Goal: Task Accomplishment & Management: Manage account settings

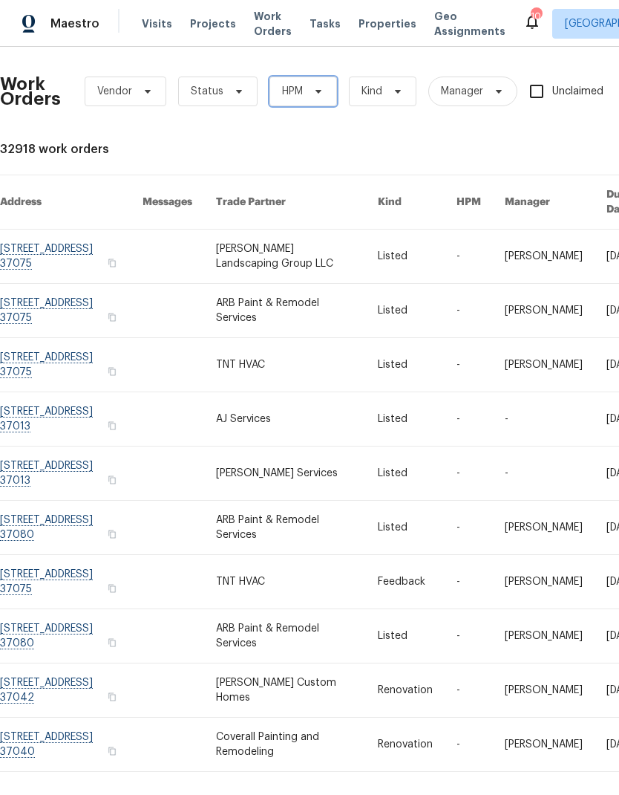
click at [319, 94] on icon at bounding box center [319, 91] width 12 height 12
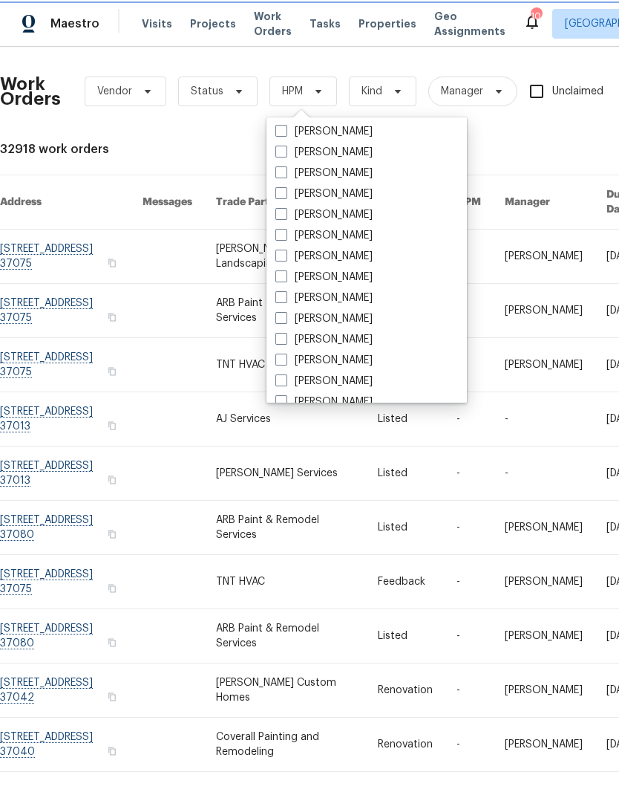
scroll to position [107, 0]
click at [337, 302] on label "[PERSON_NAME]" at bounding box center [324, 297] width 97 height 15
click at [285, 299] on input "[PERSON_NAME]" at bounding box center [281, 295] width 10 height 10
checkbox input "true"
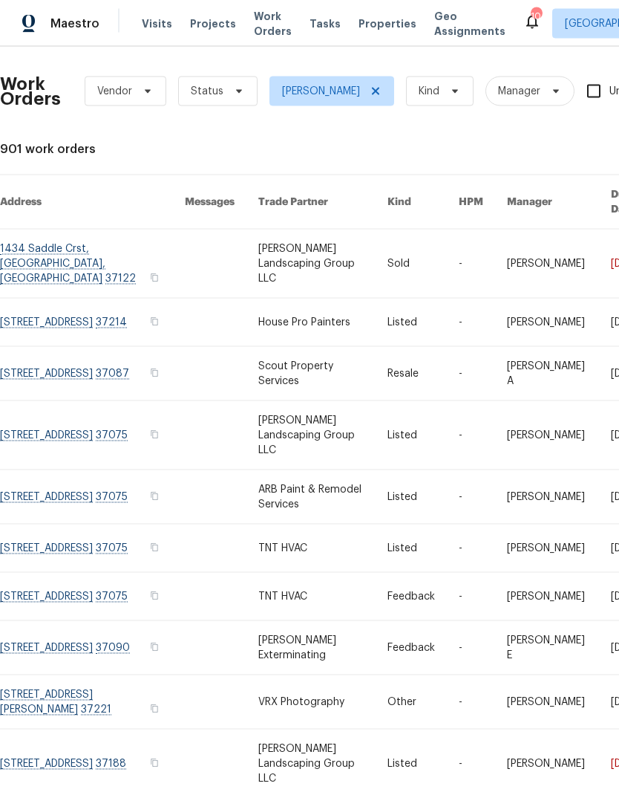
scroll to position [13, 0]
click at [197, 85] on span "Status" at bounding box center [207, 91] width 33 height 15
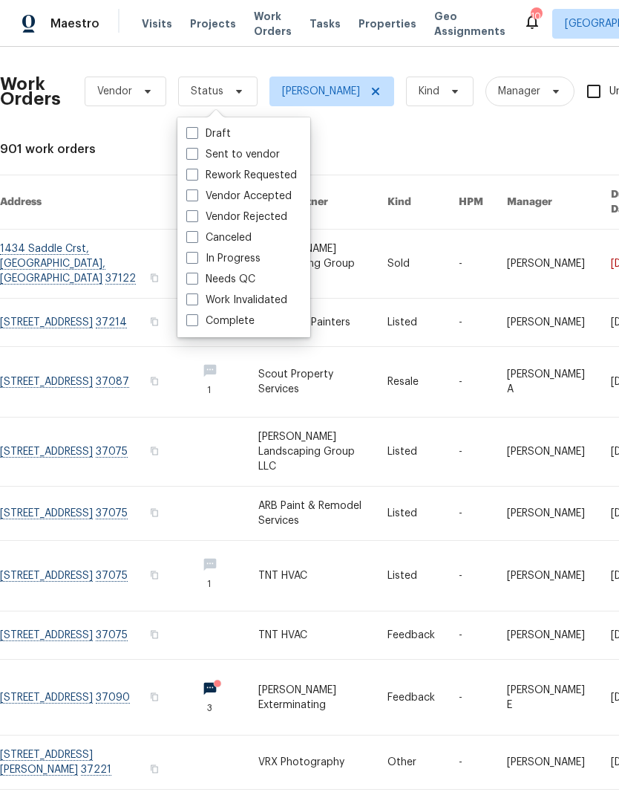
click at [195, 273] on span at bounding box center [192, 279] width 12 height 12
click at [195, 272] on input "Needs QC" at bounding box center [191, 277] width 10 height 10
checkbox input "true"
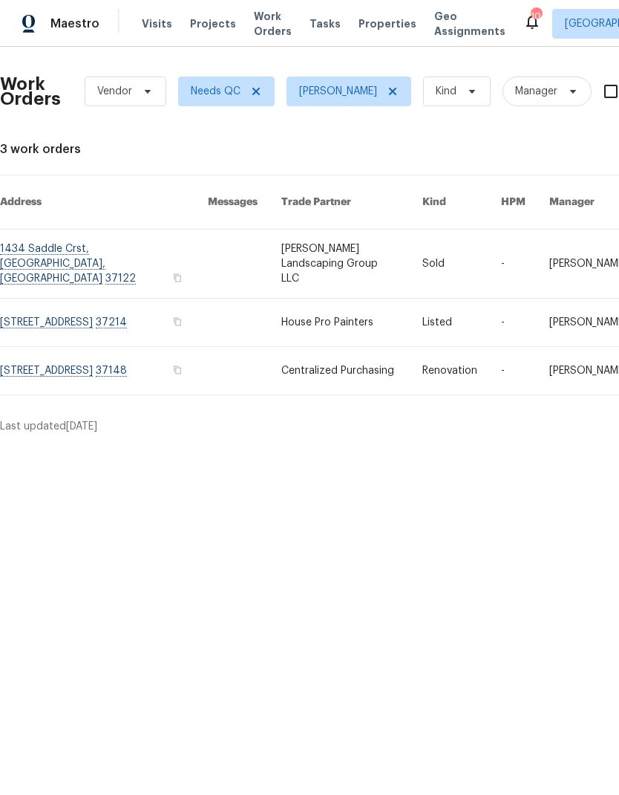
click at [333, 299] on link at bounding box center [351, 323] width 140 height 48
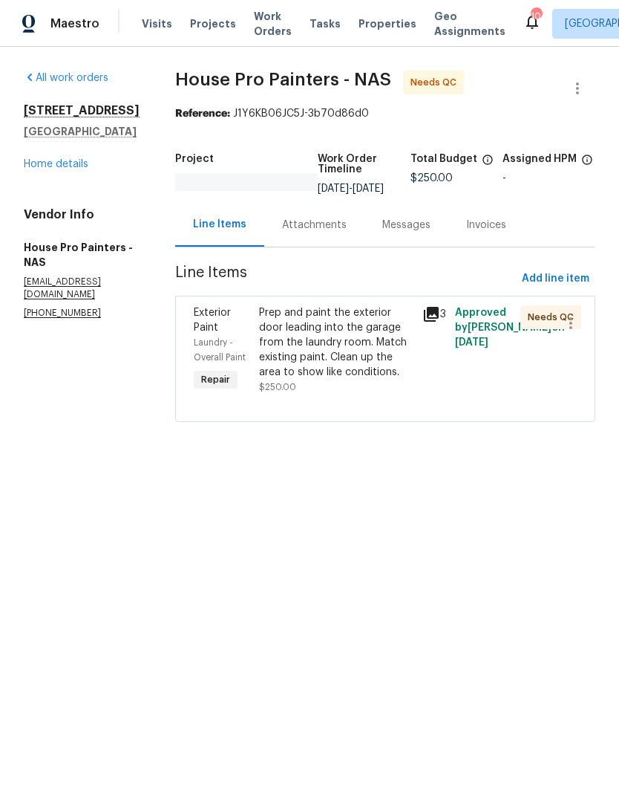
click at [322, 359] on div "Prep and paint the exterior door leading into the garage from the laundry room.…" at bounding box center [336, 342] width 154 height 74
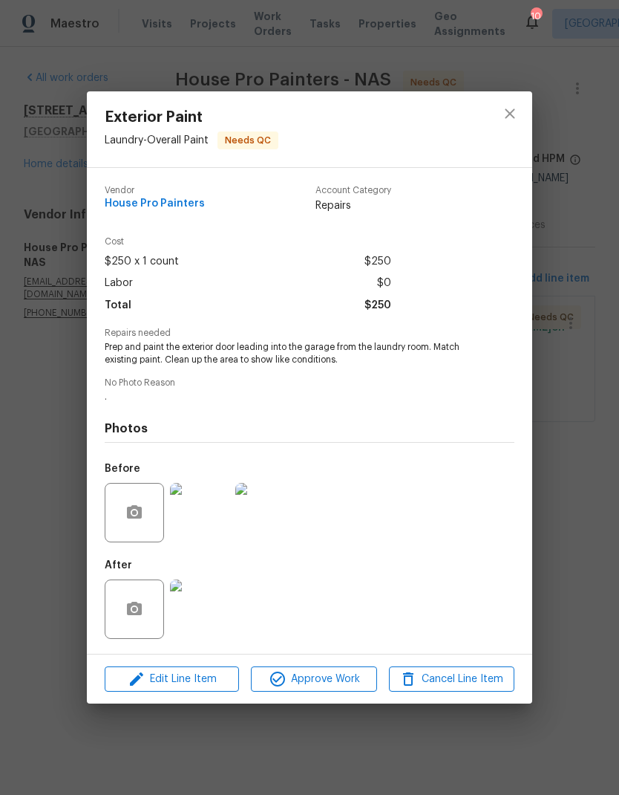
click at [215, 614] on img at bounding box center [199, 608] width 59 height 59
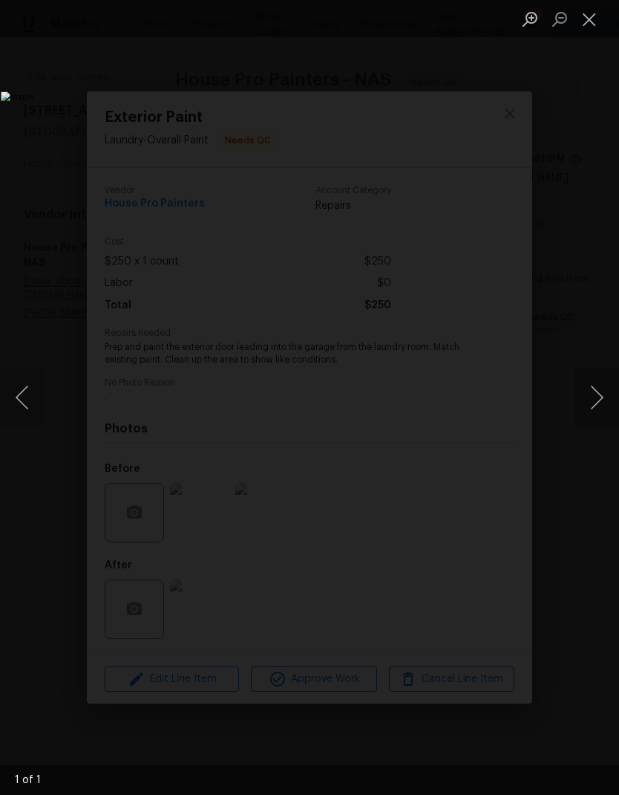
click at [586, 26] on button "Close lightbox" at bounding box center [590, 19] width 30 height 26
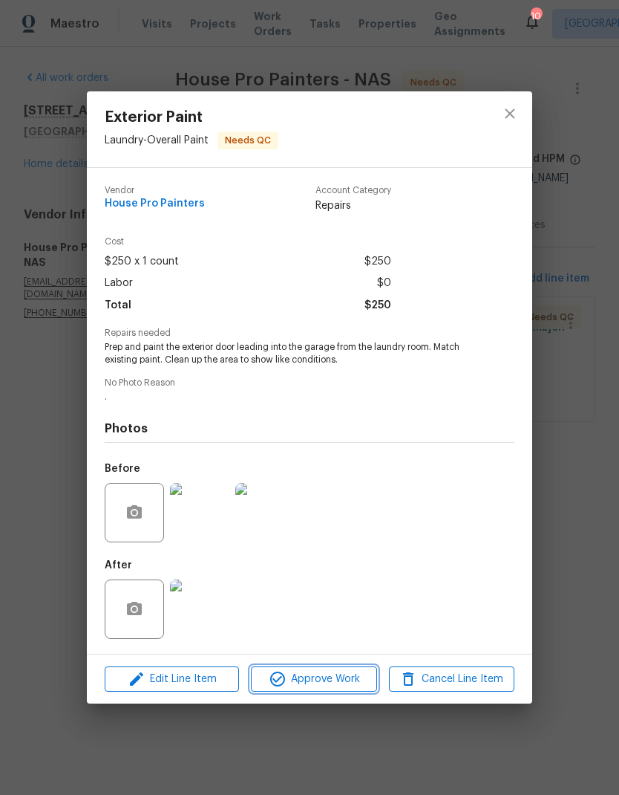
click at [308, 680] on span "Approve Work" at bounding box center [313, 679] width 117 height 19
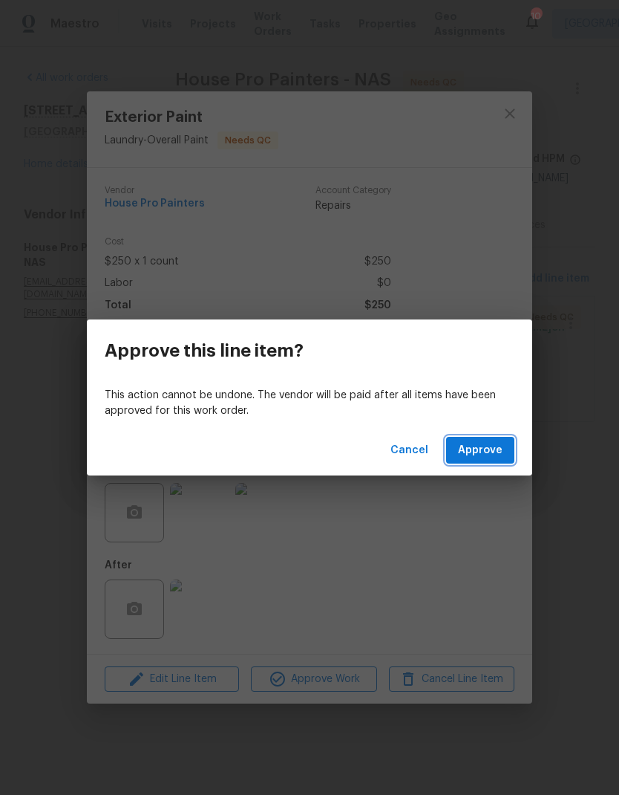
click at [474, 450] on span "Approve" at bounding box center [480, 450] width 45 height 19
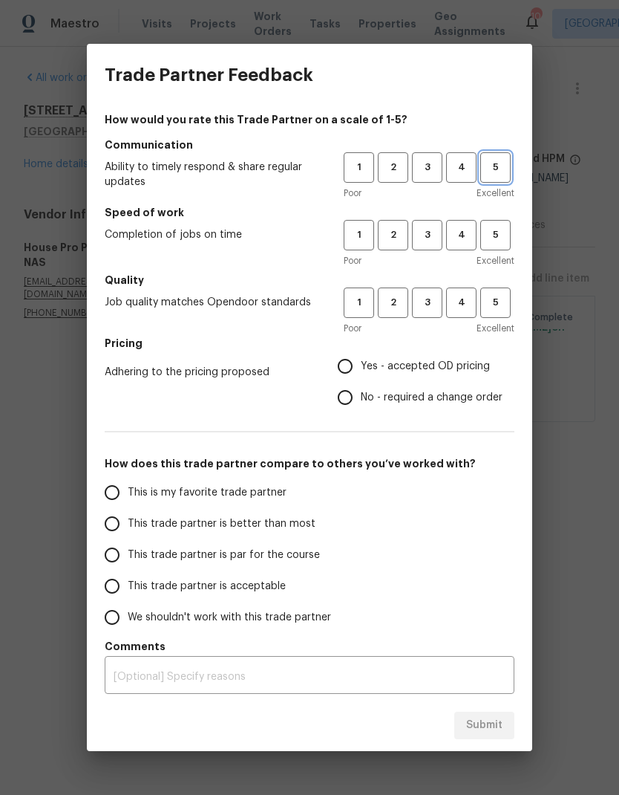
click at [498, 173] on span "5" at bounding box center [495, 167] width 27 height 17
click at [502, 230] on span "5" at bounding box center [495, 235] width 27 height 17
click at [506, 301] on span "5" at bounding box center [495, 302] width 27 height 17
click at [360, 370] on input "Yes - accepted OD pricing" at bounding box center [345, 366] width 31 height 31
radio input "true"
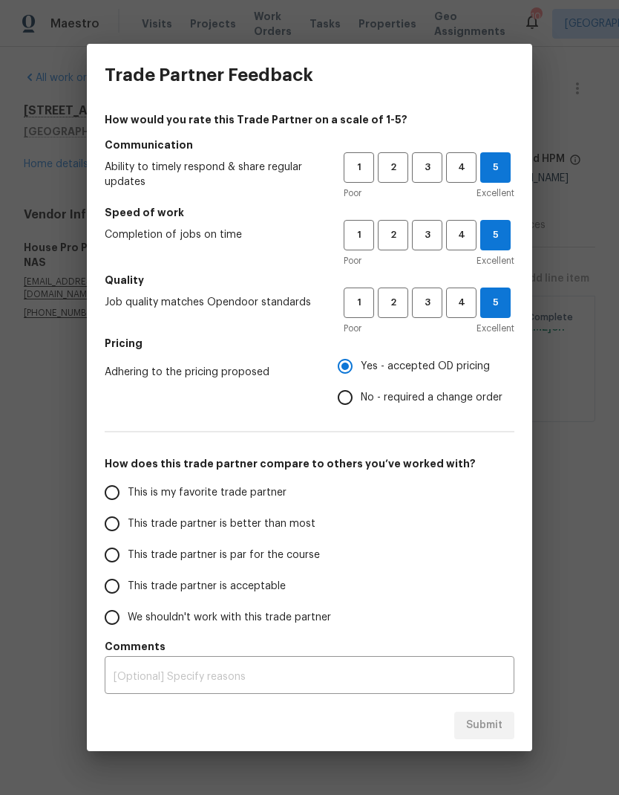
click at [127, 496] on input "This is my favorite trade partner" at bounding box center [112, 492] width 31 height 31
radio input "false"
click at [119, 541] on input "This trade partner is par for the course" at bounding box center [112, 554] width 31 height 31
radio input "false"
click at [120, 535] on input "This trade partner is better than most" at bounding box center [112, 523] width 31 height 31
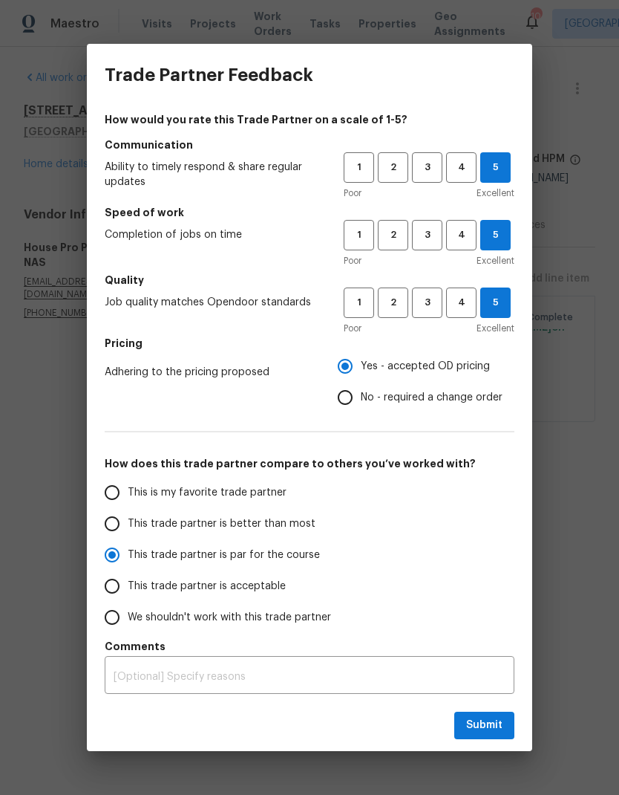
radio input "false"
click at [115, 565] on input "This trade partner is par for the course" at bounding box center [112, 554] width 31 height 31
click at [507, 715] on button "Submit" at bounding box center [485, 724] width 60 height 27
radio input "true"
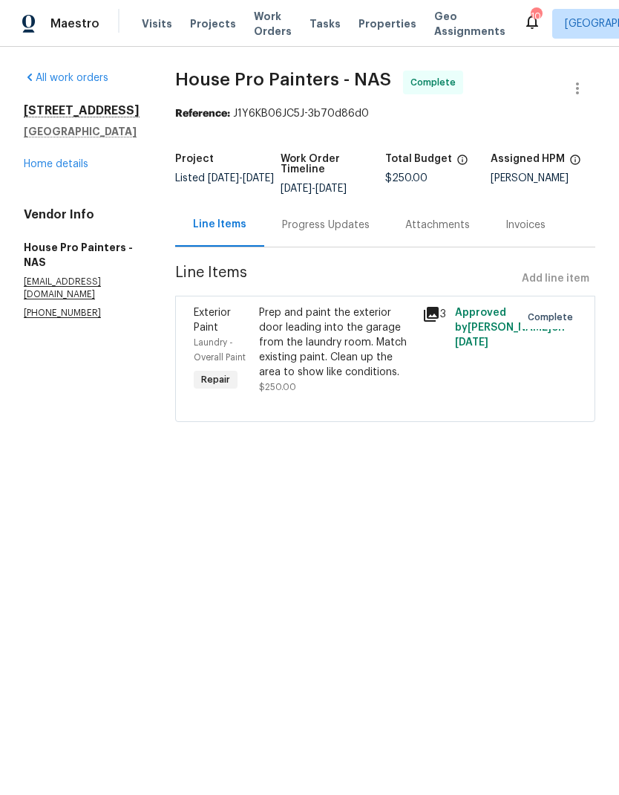
click at [388, 351] on div "Prep and paint the exterior door leading into the garage from the laundry room.…" at bounding box center [336, 342] width 154 height 74
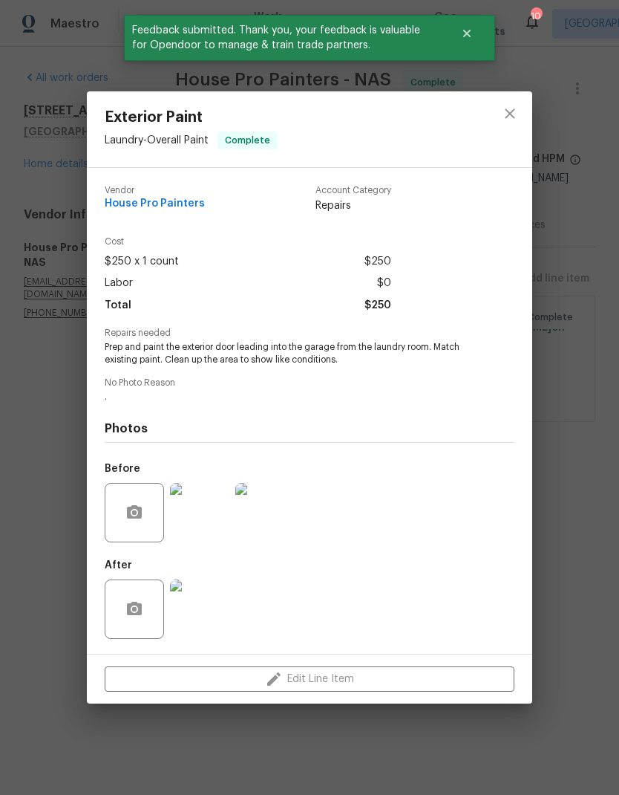
click at [209, 602] on img at bounding box center [199, 608] width 59 height 59
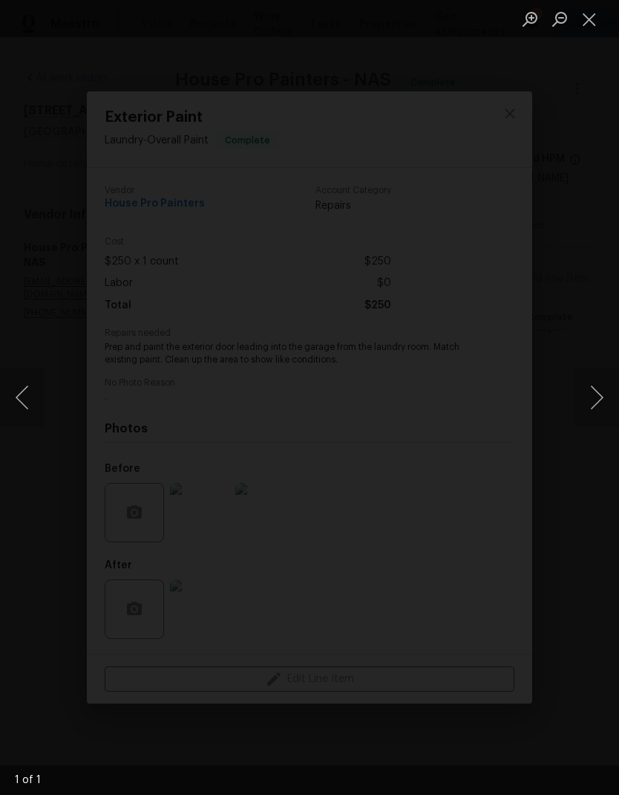
click at [173, 428] on img "Lightbox" at bounding box center [346, 362] width 862 height 1107
click at [612, 3] on ul "Lightbox" at bounding box center [567, 18] width 104 height 37
click at [601, 13] on button "Close lightbox" at bounding box center [590, 19] width 30 height 26
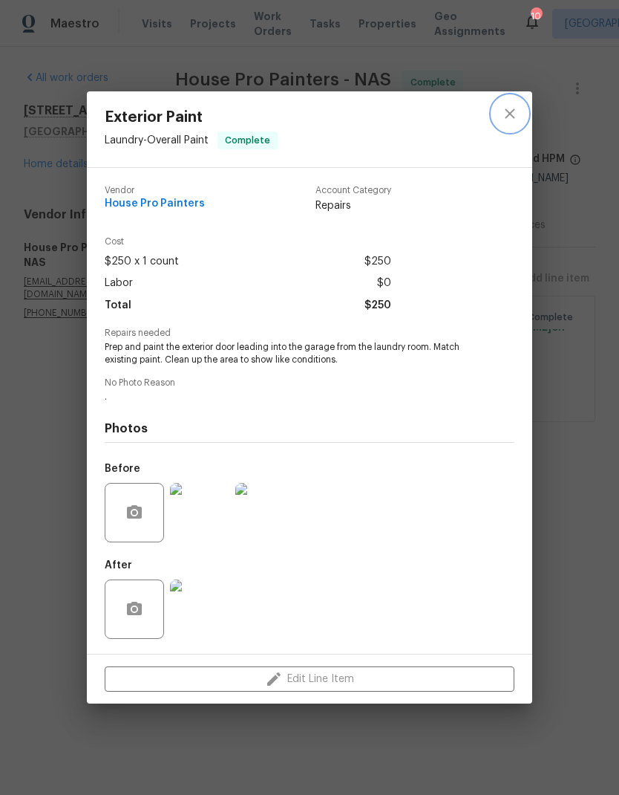
click at [519, 103] on button "close" at bounding box center [510, 114] width 36 height 36
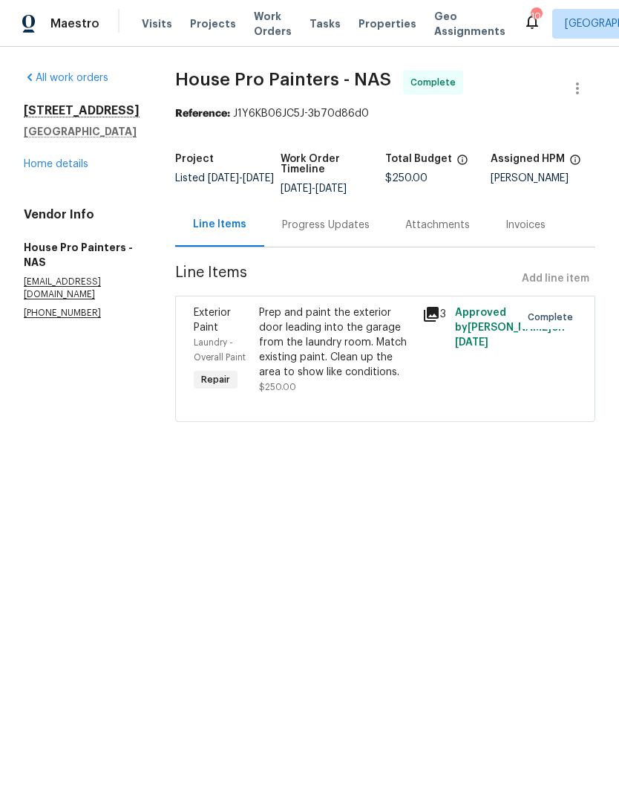
click at [271, 23] on span "Work Orders" at bounding box center [273, 24] width 38 height 30
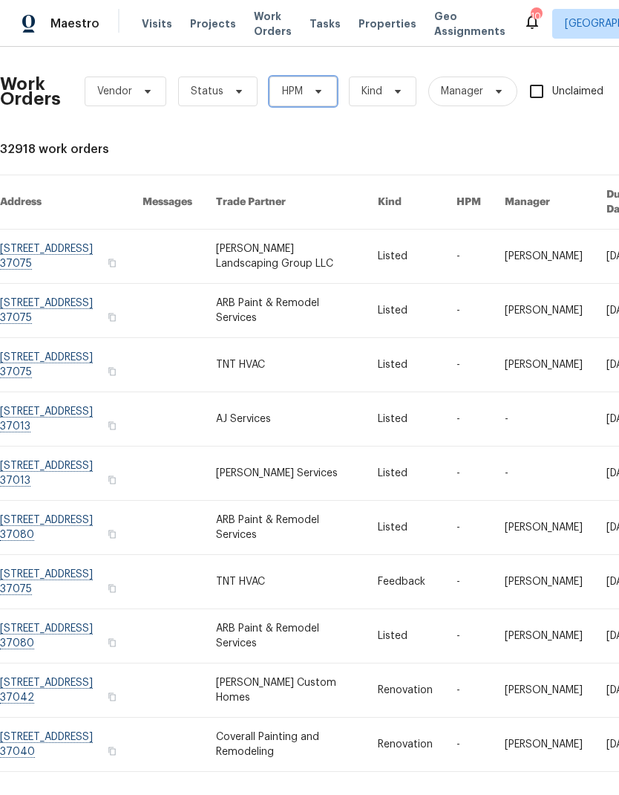
click at [316, 105] on span "HPM" at bounding box center [304, 91] width 68 height 30
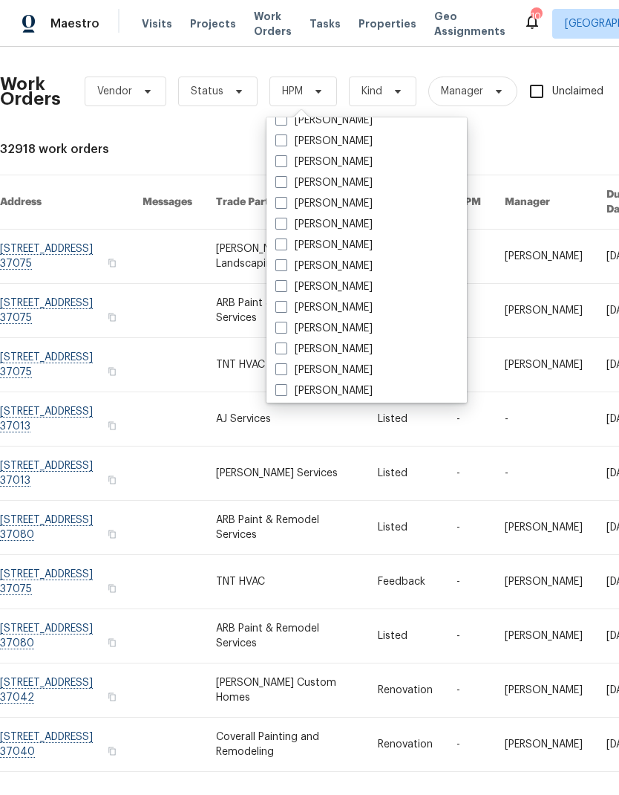
scroll to position [126, 0]
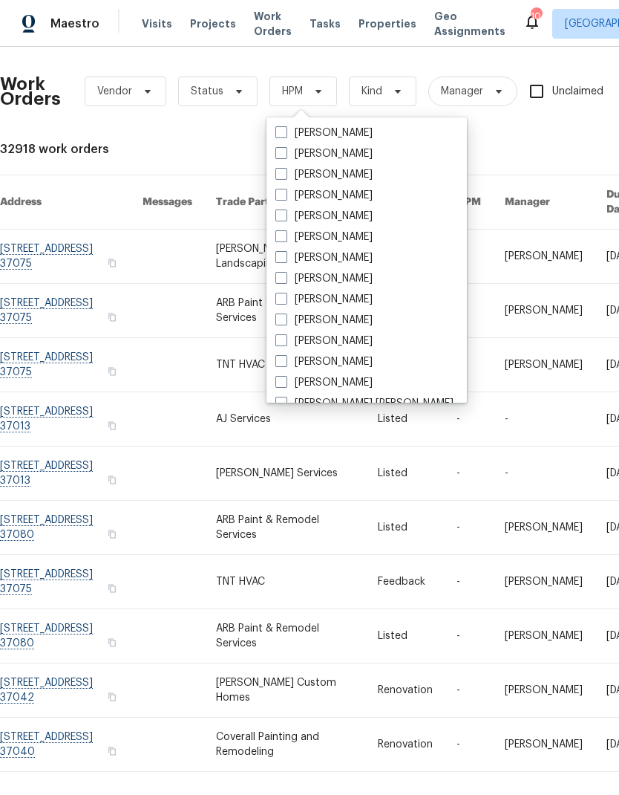
click at [323, 284] on label "[PERSON_NAME]" at bounding box center [324, 278] width 97 height 15
click at [285, 281] on input "[PERSON_NAME]" at bounding box center [281, 276] width 10 height 10
checkbox input "true"
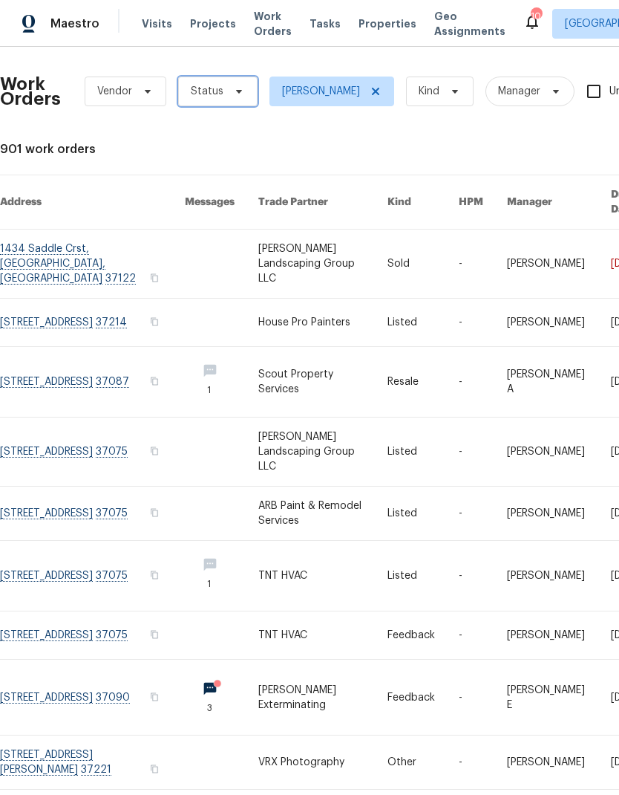
click at [246, 78] on span "Status" at bounding box center [217, 91] width 79 height 30
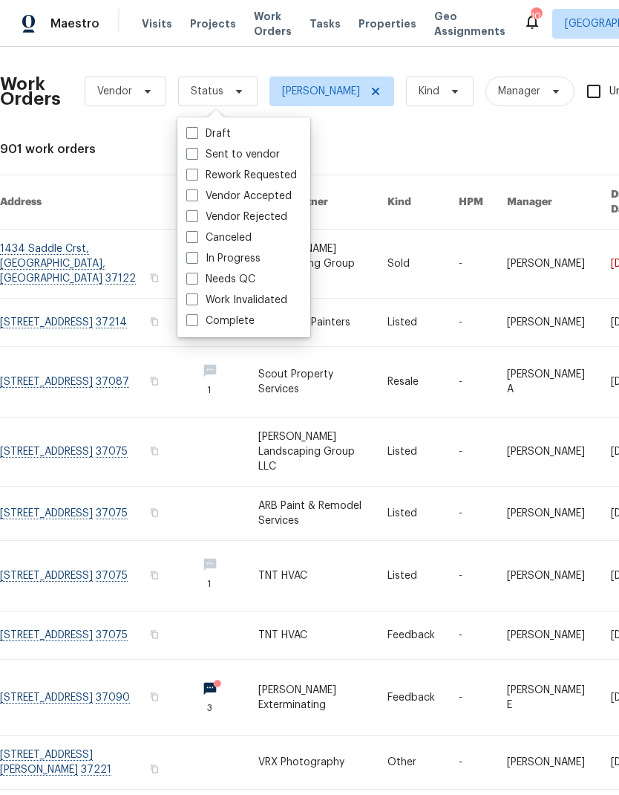
click at [213, 279] on label "Needs QC" at bounding box center [220, 279] width 69 height 15
click at [196, 279] on input "Needs QC" at bounding box center [191, 277] width 10 height 10
checkbox input "true"
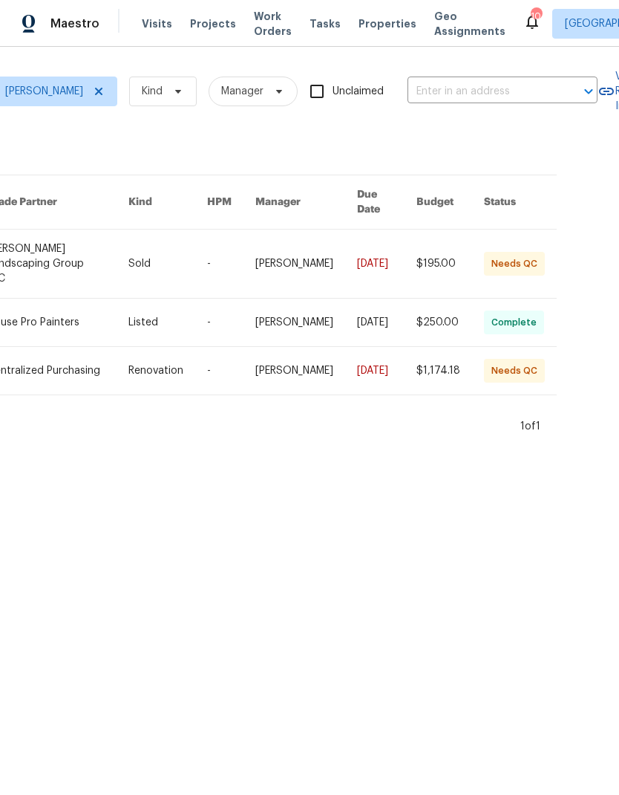
scroll to position [0, 293]
click at [69, 238] on link at bounding box center [59, 263] width 140 height 68
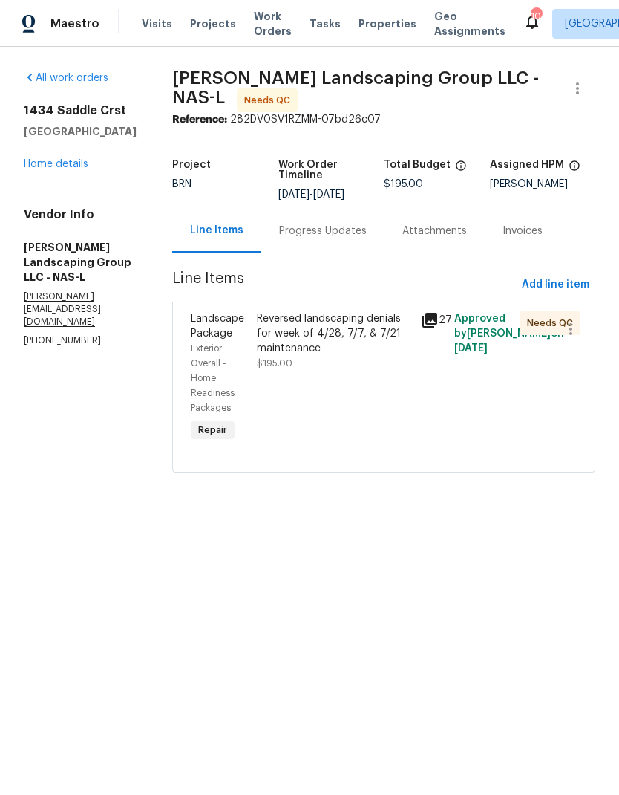
click at [383, 356] on div "Reversed landscaping denials for week of 4/28, 7/7, & 7/21 maintenance" at bounding box center [335, 333] width 156 height 45
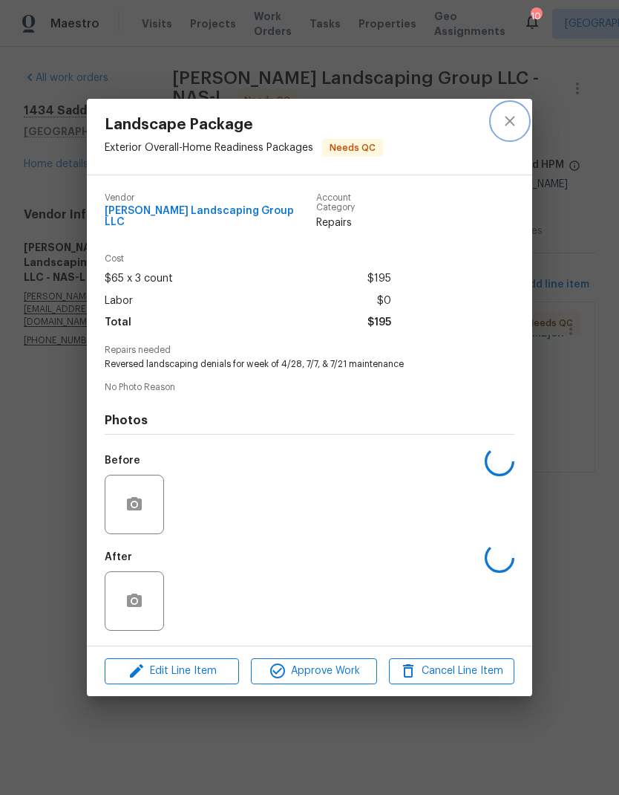
click at [516, 126] on icon "close" at bounding box center [510, 121] width 18 height 18
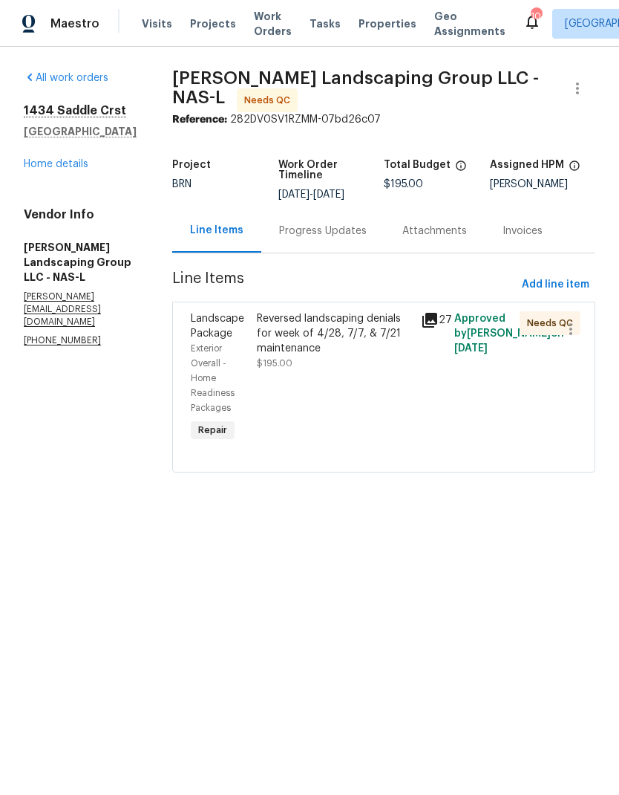
click at [162, 25] on span "Visits" at bounding box center [157, 23] width 30 height 15
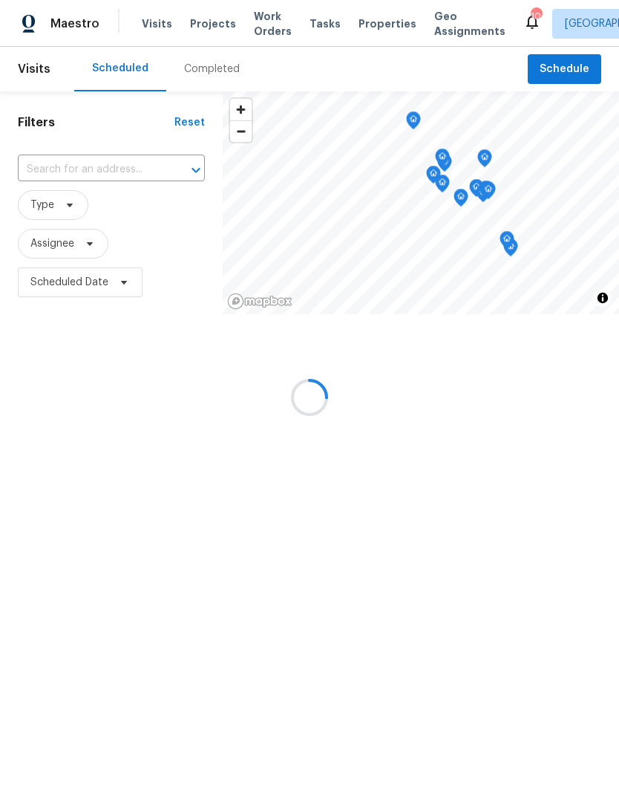
click at [113, 172] on div at bounding box center [309, 397] width 619 height 795
click at [154, 173] on div at bounding box center [309, 397] width 619 height 795
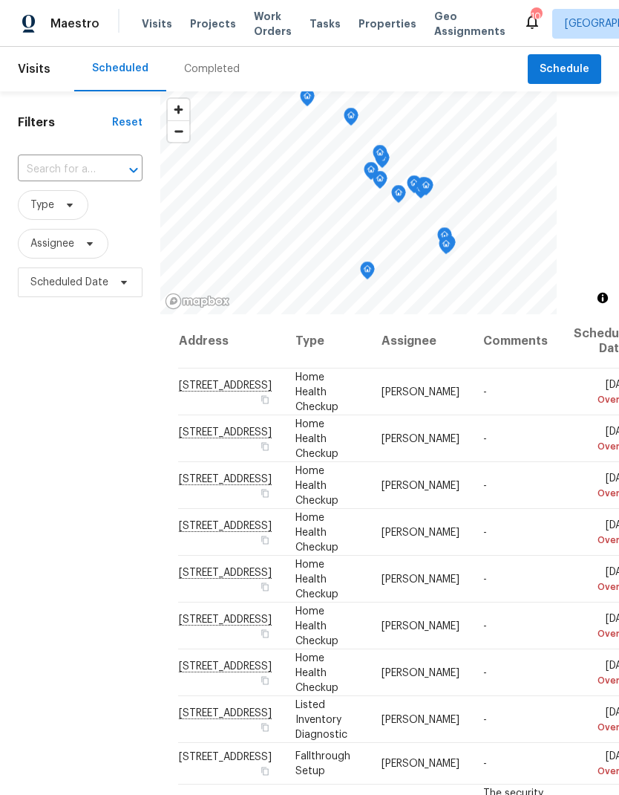
click at [68, 158] on input "text" at bounding box center [59, 169] width 83 height 23
type input "7925 boo"
click at [71, 220] on li "7925 Boone Trce, Nashville, TN 37221" at bounding box center [79, 212] width 124 height 40
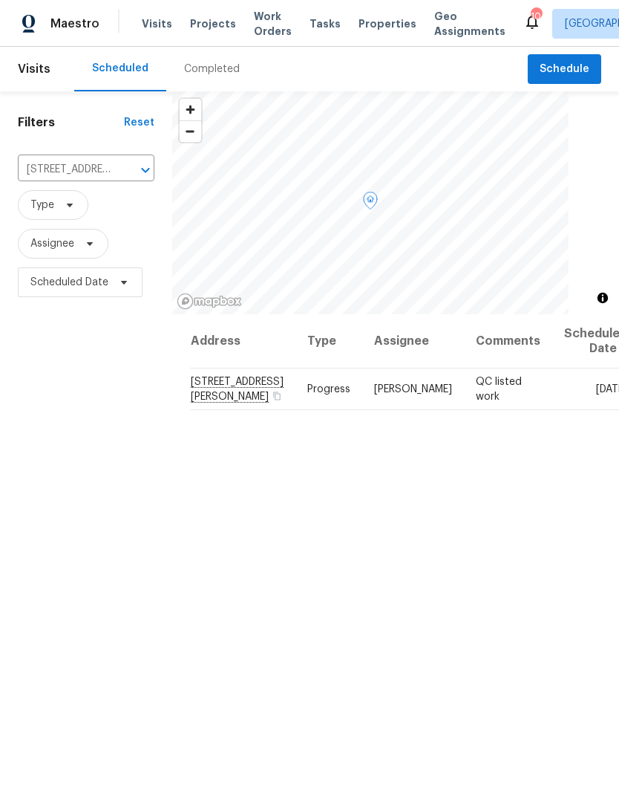
click at [0, 0] on icon at bounding box center [0, 0] width 0 height 0
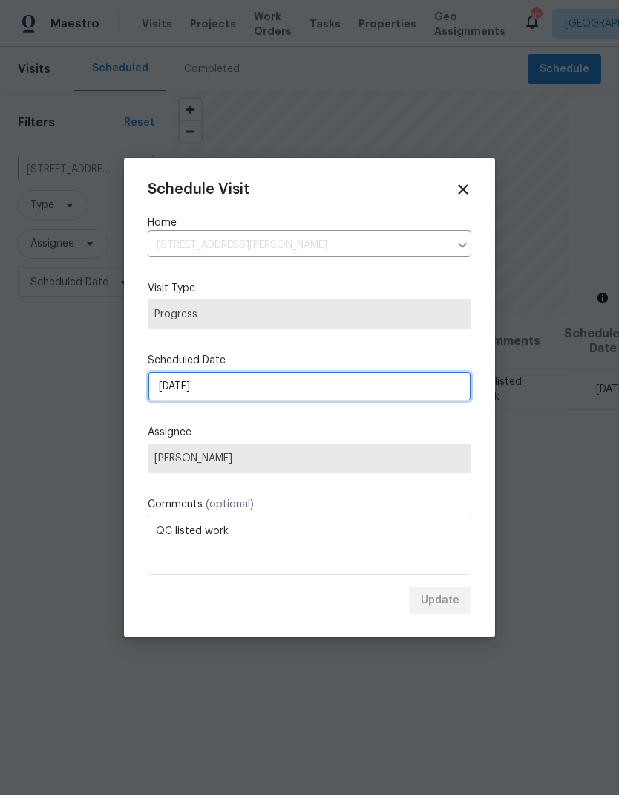
click at [340, 394] on input "8/22/2025" at bounding box center [310, 386] width 324 height 30
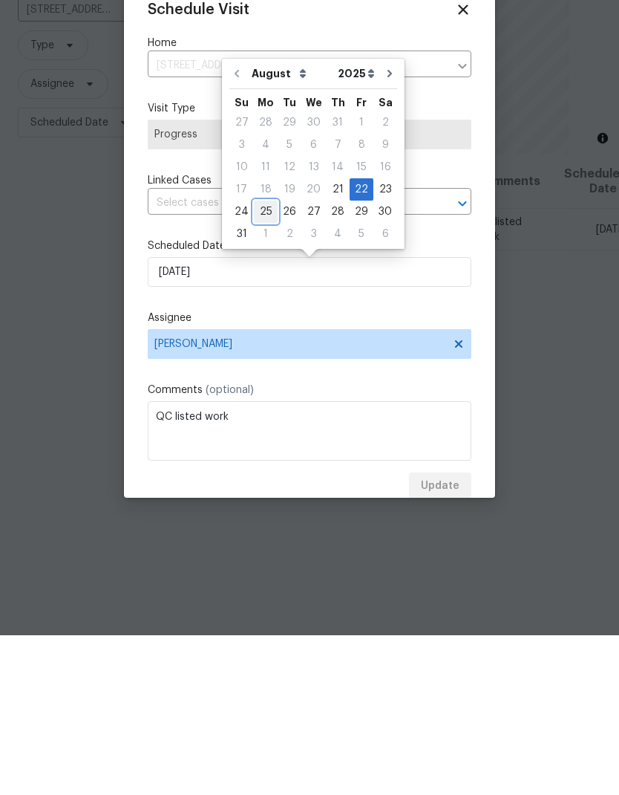
click at [266, 361] on div "25" at bounding box center [266, 371] width 24 height 21
type input "8/25/2025"
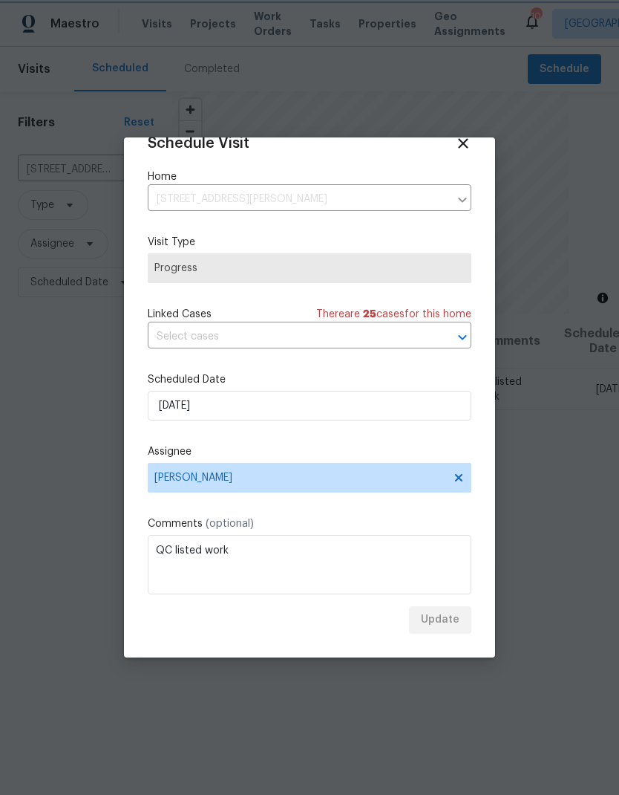
scroll to position [29, 0]
click at [443, 624] on div "Update" at bounding box center [310, 619] width 324 height 27
click at [443, 623] on div "Update" at bounding box center [310, 619] width 324 height 27
click at [443, 622] on div "Update" at bounding box center [310, 619] width 324 height 27
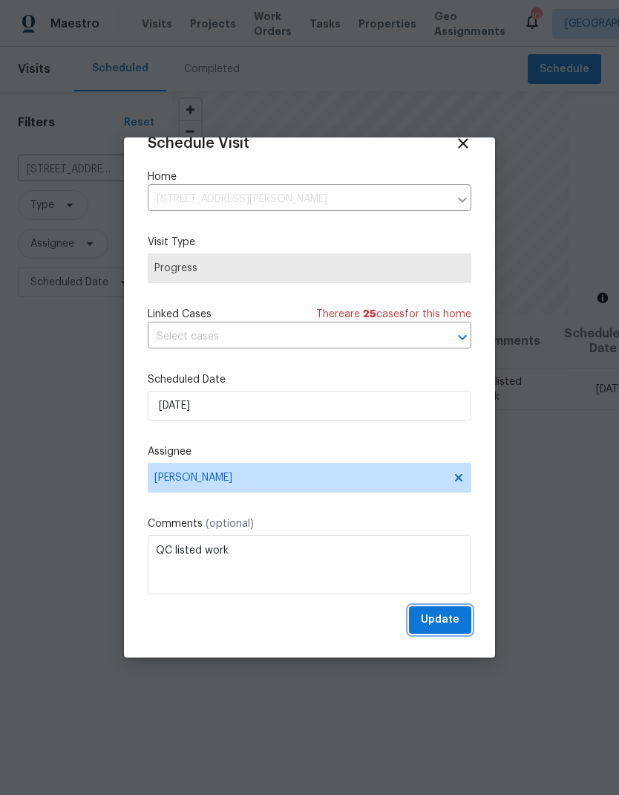
click at [425, 616] on span "Update" at bounding box center [440, 619] width 39 height 19
